Goal: Task Accomplishment & Management: Complete application form

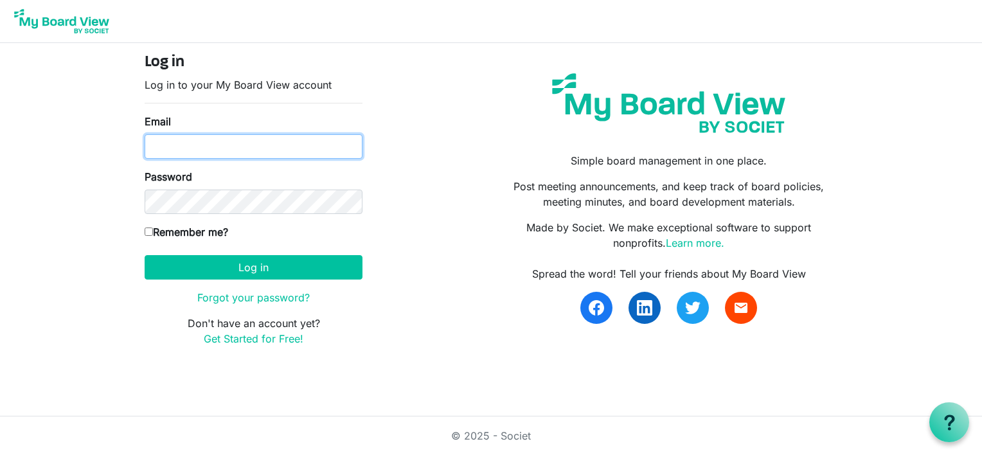
click at [203, 148] on input "Email" at bounding box center [254, 146] width 218 height 24
type input "[EMAIL_ADDRESS][DOMAIN_NAME]"
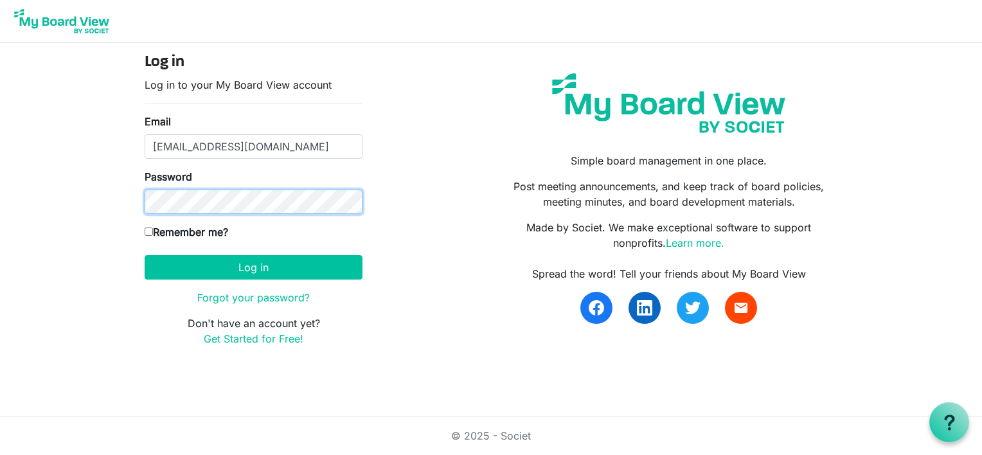
click at [145, 255] on button "Log in" at bounding box center [254, 267] width 218 height 24
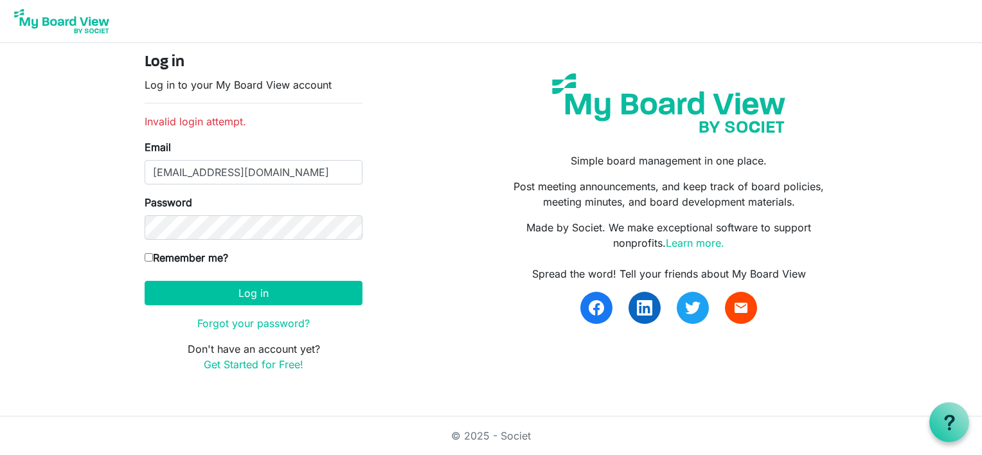
click at [228, 258] on label "Remember me?" at bounding box center [187, 257] width 84 height 15
click at [153, 258] on input "Remember me?" at bounding box center [149, 257] width 8 height 8
checkbox input "true"
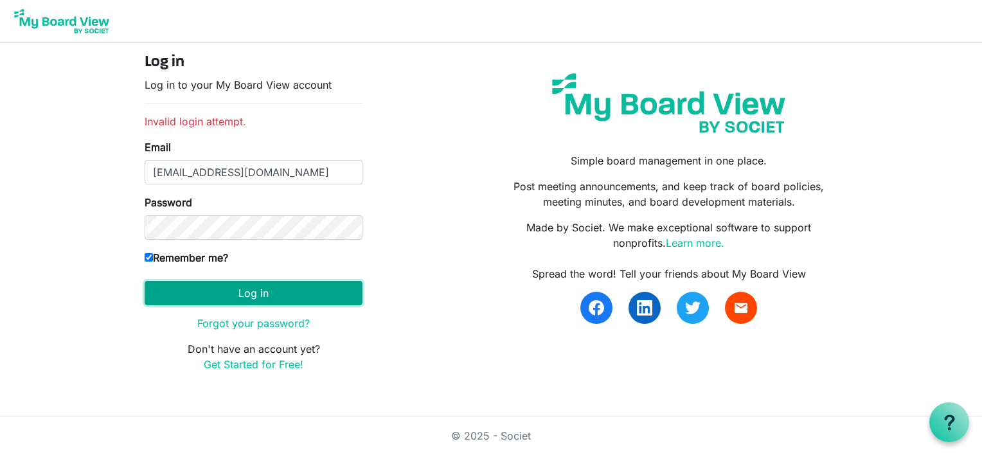
click at [194, 288] on button "Log in" at bounding box center [254, 293] width 218 height 24
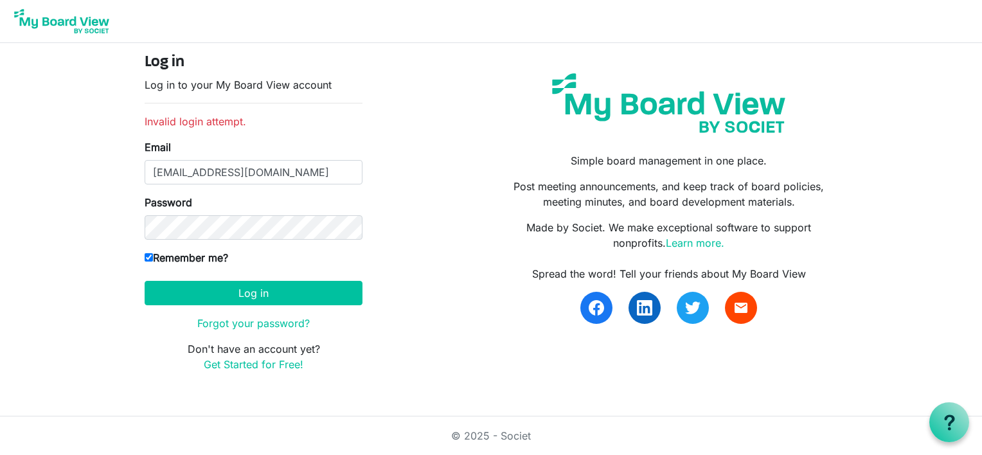
click at [147, 263] on label "Remember me?" at bounding box center [187, 257] width 84 height 15
click at [147, 261] on input "Remember me?" at bounding box center [149, 257] width 8 height 8
checkbox input "false"
click at [226, 349] on p "Don't have an account yet? Get Started for Free!" at bounding box center [254, 356] width 218 height 31
click at [145, 281] on button "Log in" at bounding box center [254, 293] width 218 height 24
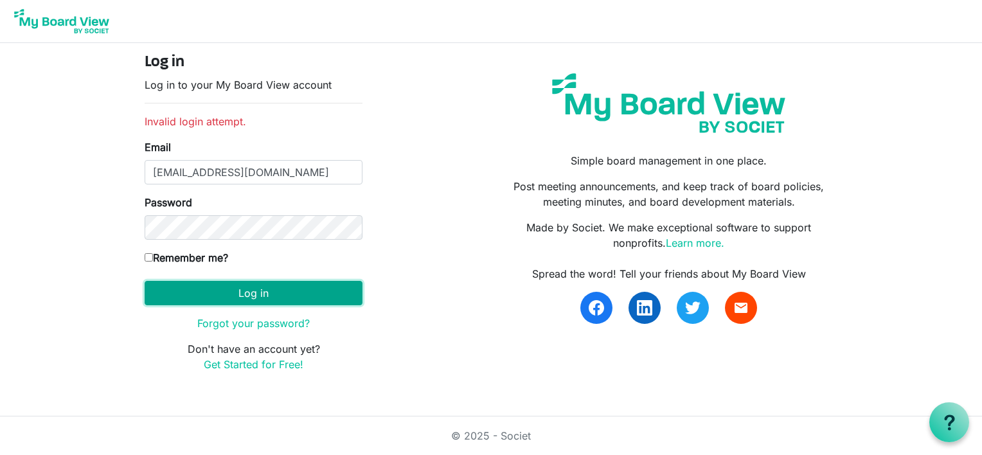
click at [335, 296] on button "Log in" at bounding box center [254, 293] width 218 height 24
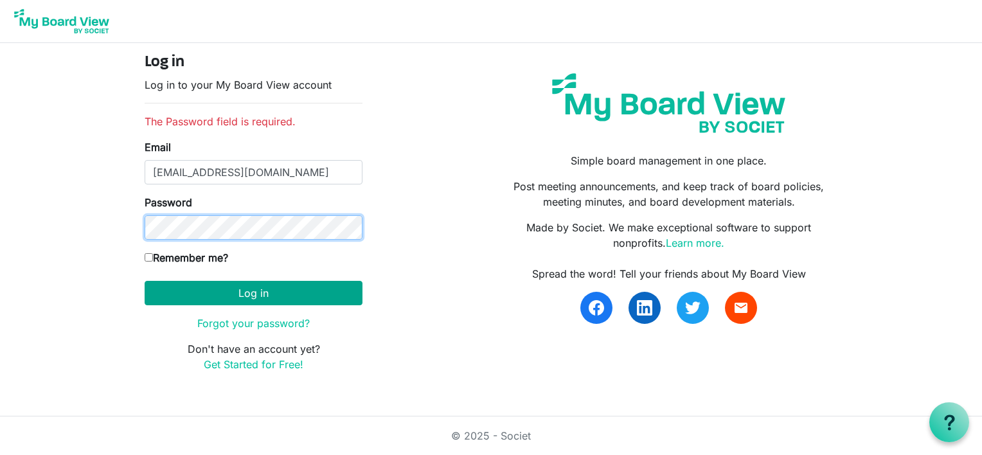
click at [145, 281] on button "Log in" at bounding box center [254, 293] width 218 height 24
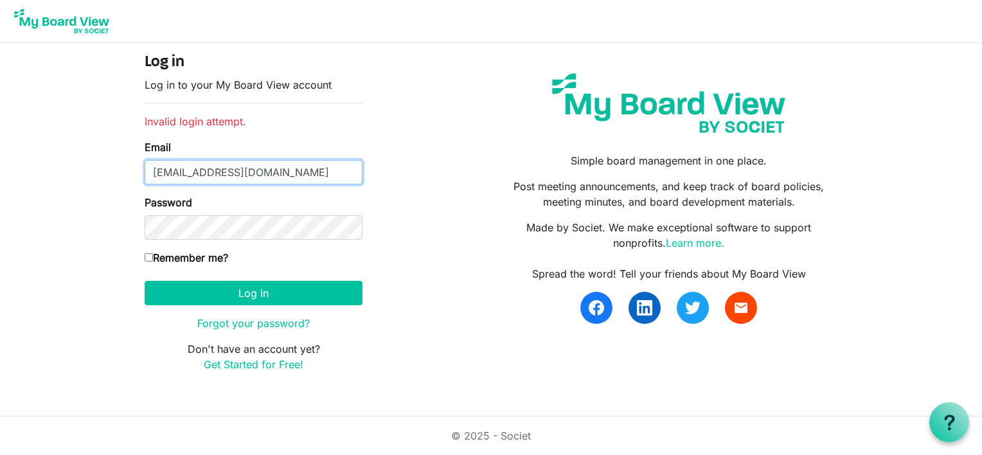
click at [308, 161] on input "[EMAIL_ADDRESS][DOMAIN_NAME]" at bounding box center [254, 172] width 218 height 24
type input "e"
type input "[EMAIL_ADDRESS][DOMAIN_NAME]"
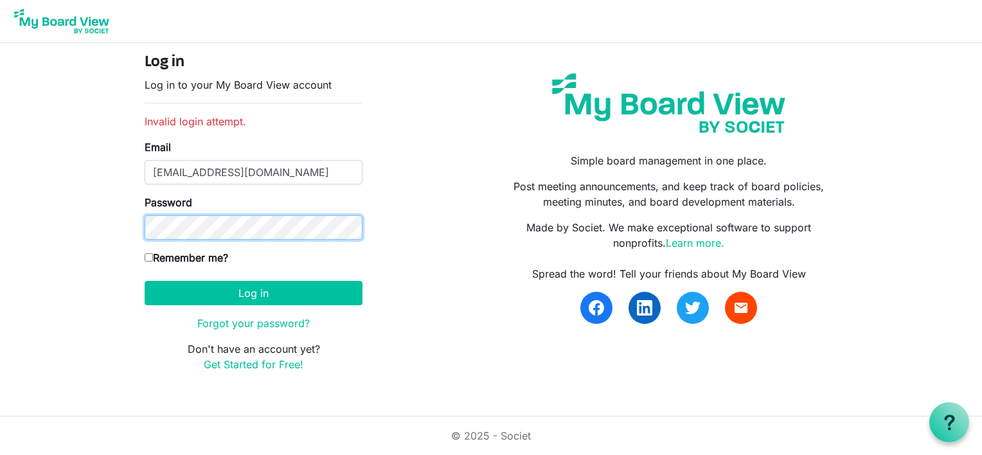
click at [145, 281] on button "Log in" at bounding box center [254, 293] width 218 height 24
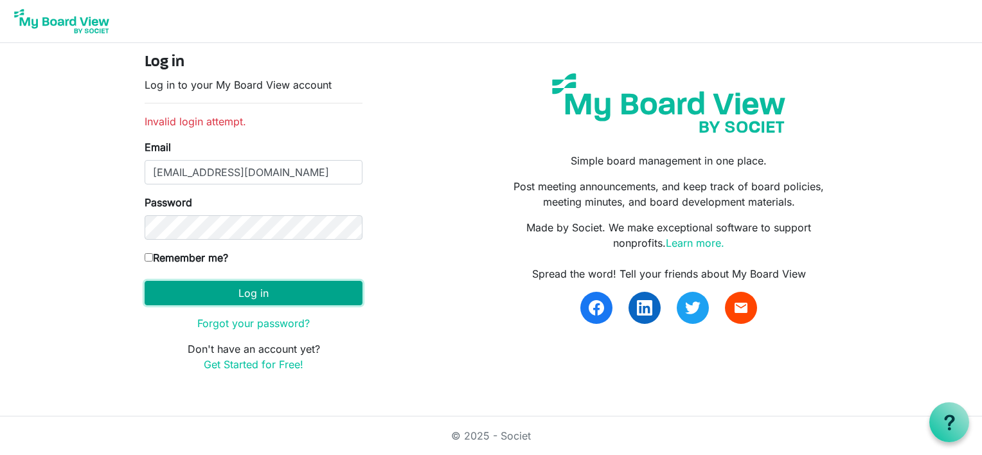
click at [284, 286] on button "Log in" at bounding box center [254, 293] width 218 height 24
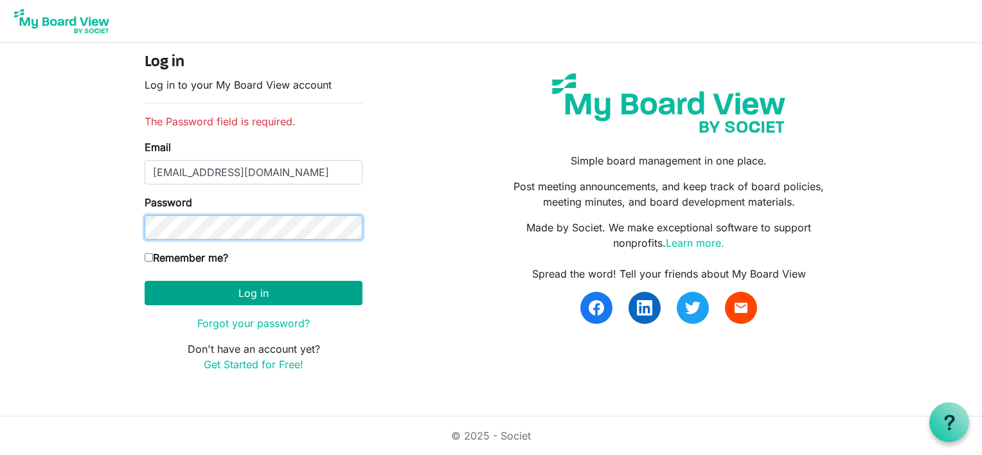
click at [145, 281] on button "Log in" at bounding box center [254, 293] width 218 height 24
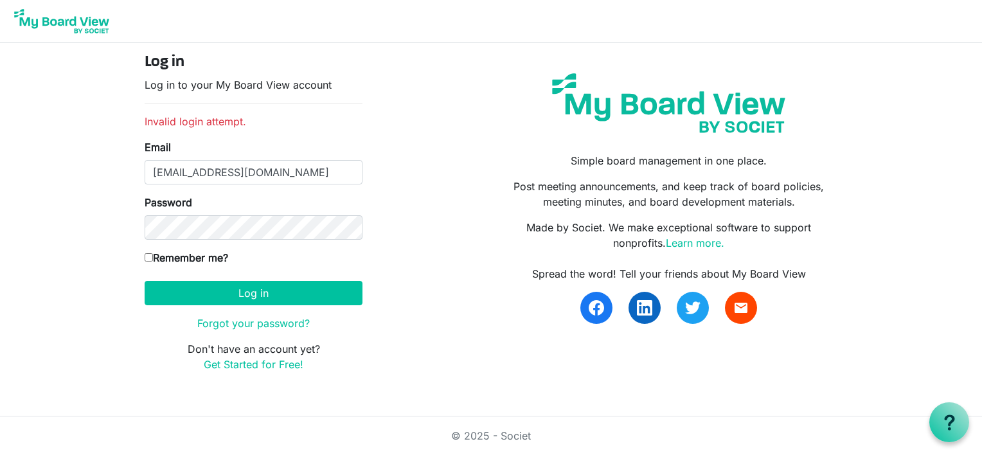
click at [952, 434] on div at bounding box center [949, 422] width 40 height 40
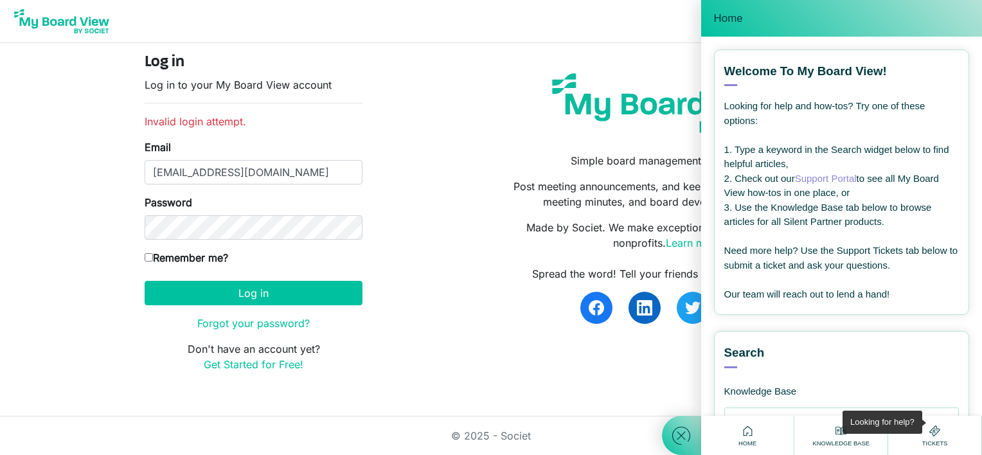
click at [745, 430] on icon at bounding box center [747, 431] width 16 height 16
click at [759, 453] on div "Home" at bounding box center [748, 435] width 94 height 39
click at [750, 424] on icon at bounding box center [747, 431] width 16 height 16
click at [766, 442] on div "Home" at bounding box center [748, 435] width 94 height 39
click at [768, 439] on div "Home" at bounding box center [748, 435] width 94 height 39
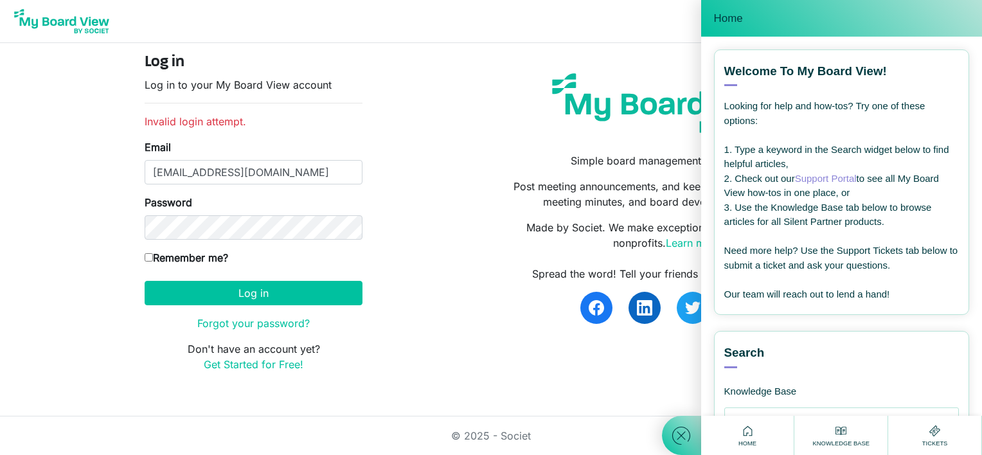
click at [768, 436] on div "Home" at bounding box center [748, 435] width 94 height 39
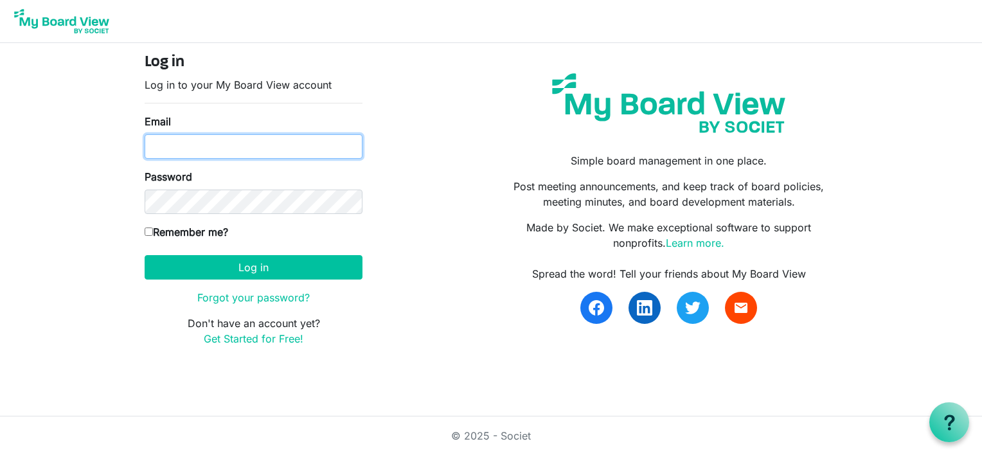
click at [167, 146] on input "Email" at bounding box center [254, 146] width 218 height 24
type input "[EMAIL_ADDRESS][DOMAIN_NAME]"
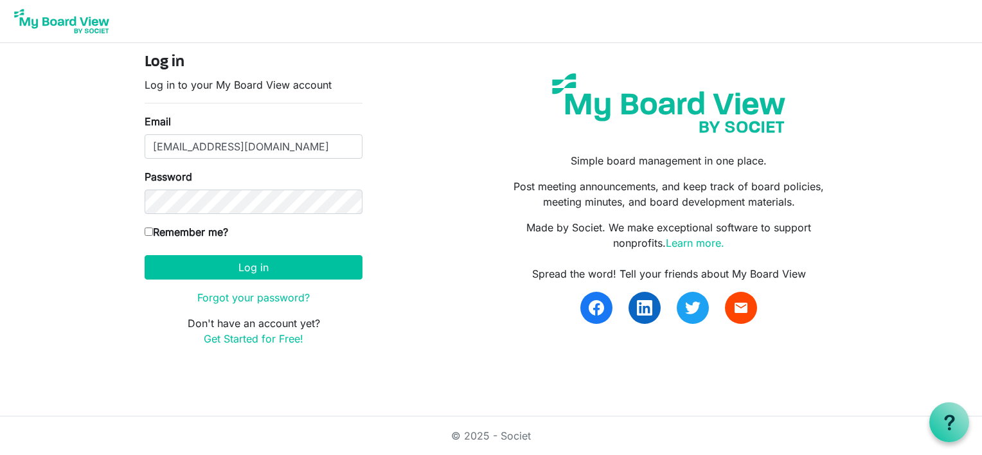
click at [0, 173] on body "Log in Log in to your My Board View account Email [EMAIL_ADDRESS][DOMAIN_NAME] …" at bounding box center [491, 183] width 982 height 367
click at [211, 338] on link "Get Started for Free!" at bounding box center [254, 338] width 100 height 13
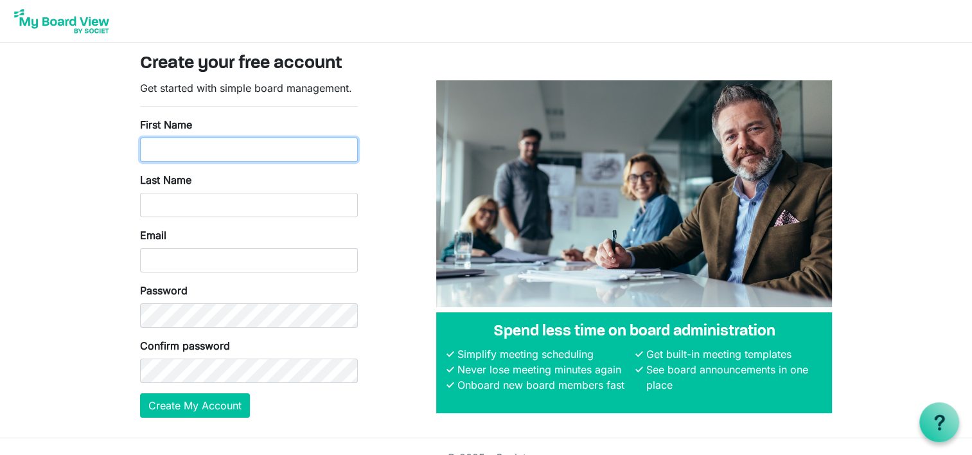
click at [156, 155] on input "First Name" at bounding box center [249, 149] width 218 height 24
type input "kayla"
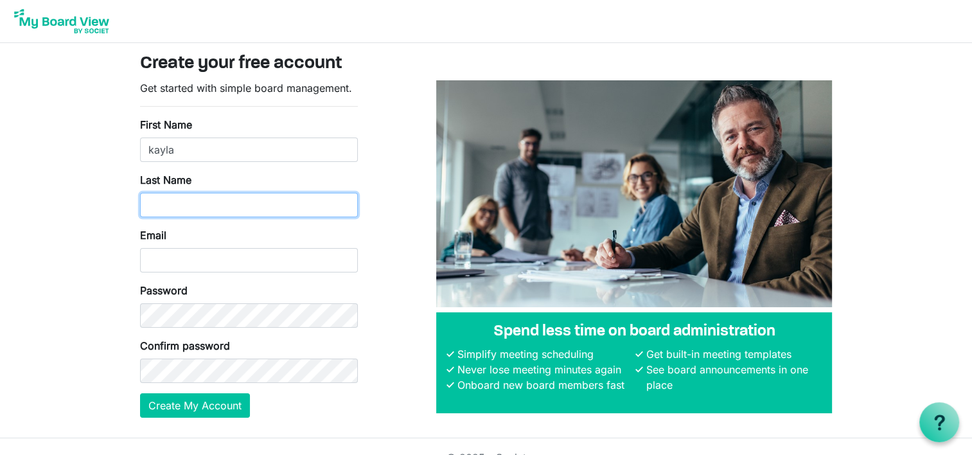
click at [186, 201] on input "Last Name" at bounding box center [249, 205] width 218 height 24
type input "[PERSON_NAME]"
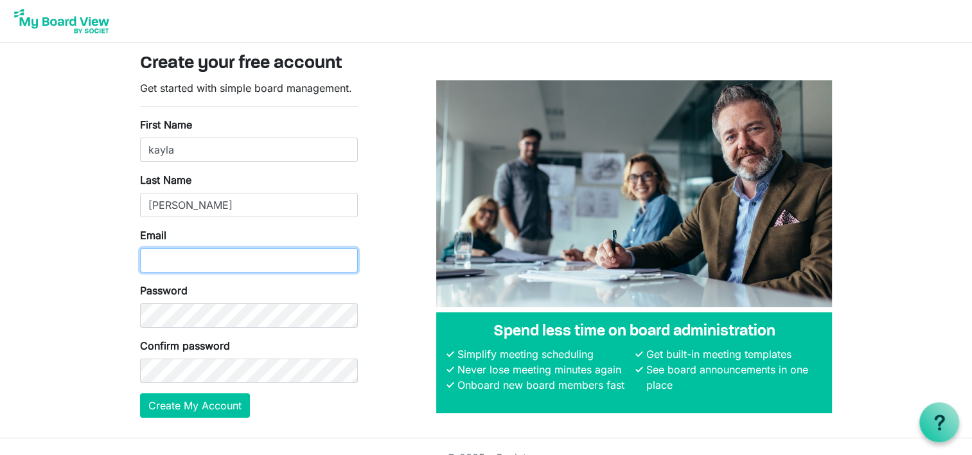
click at [195, 260] on input "Email" at bounding box center [249, 260] width 218 height 24
click at [310, 261] on input "[EMAIL_ADDRESS][DOMAIN_NAME]" at bounding box center [249, 260] width 218 height 24
type input "e"
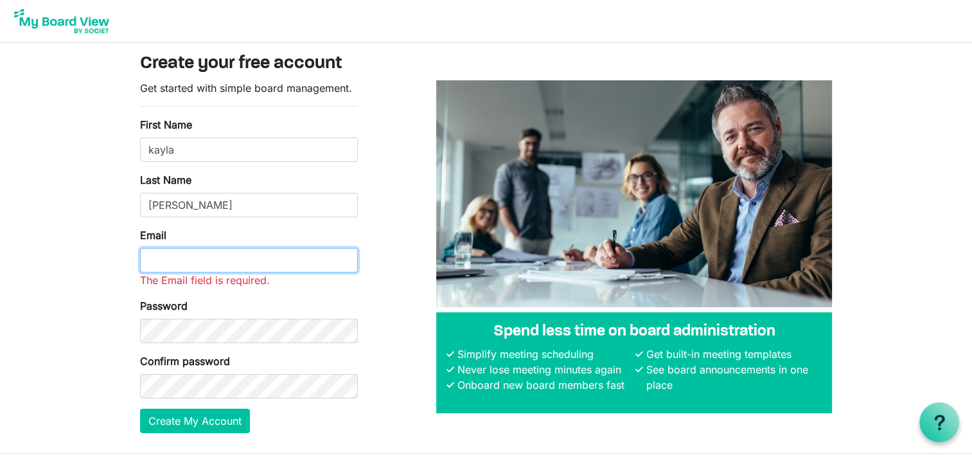
click at [249, 263] on input "Email" at bounding box center [249, 260] width 218 height 24
type input "[EMAIL_ADDRESS][DOMAIN_NAME]"
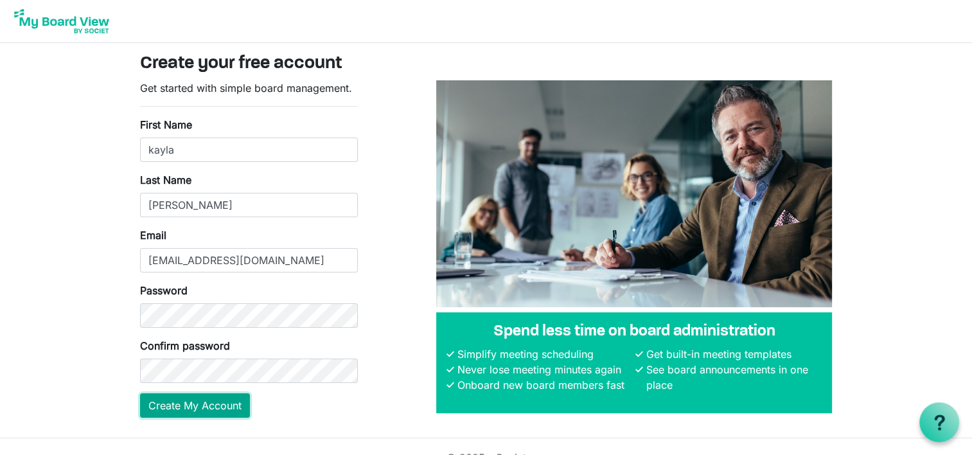
click at [166, 409] on button "Create My Account" at bounding box center [195, 405] width 110 height 24
click at [167, 414] on button "Create My Account" at bounding box center [195, 405] width 110 height 24
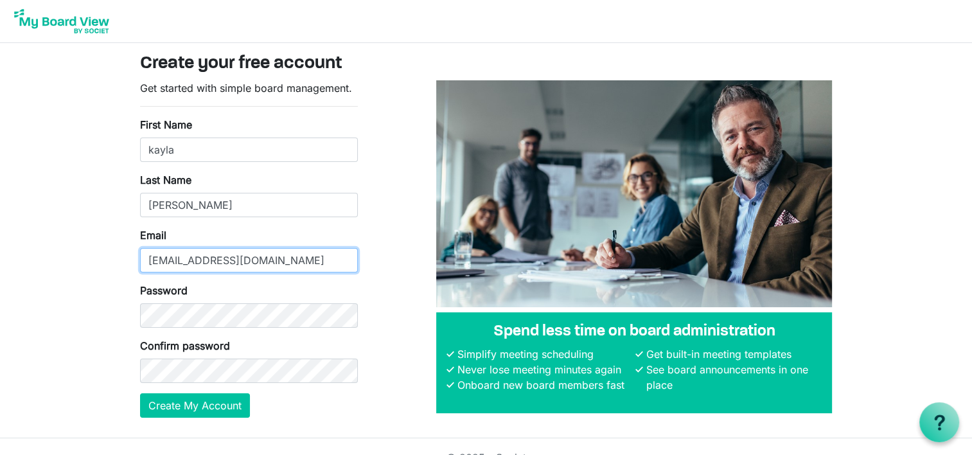
click at [306, 249] on input "[EMAIL_ADDRESS][DOMAIN_NAME]" at bounding box center [249, 260] width 218 height 24
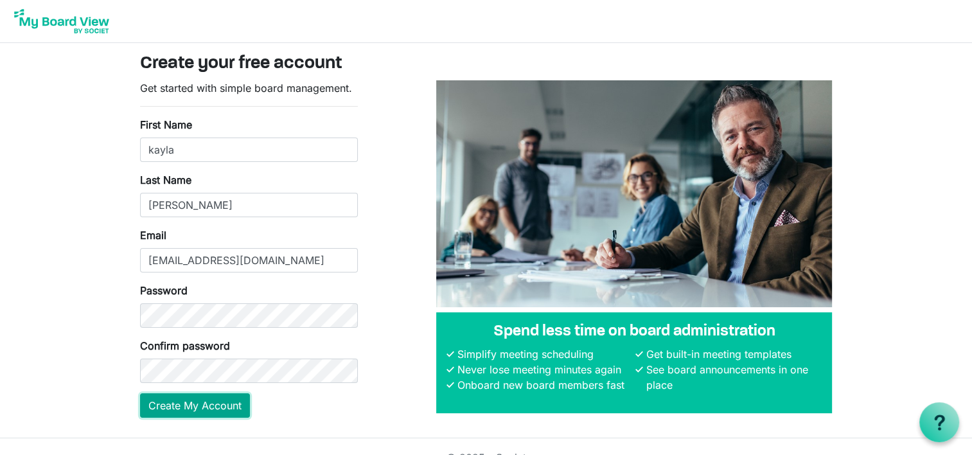
click at [167, 415] on button "Create My Account" at bounding box center [195, 405] width 110 height 24
click at [168, 414] on button "Create My Account" at bounding box center [195, 405] width 110 height 24
